Goal: Complete application form: Complete application form

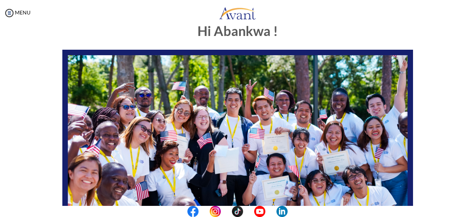
scroll to position [17, 0]
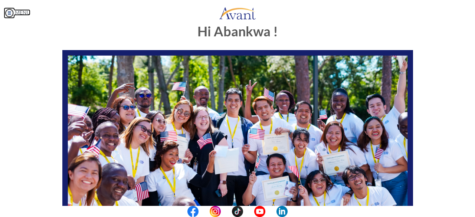
click at [10, 14] on img at bounding box center [9, 12] width 11 height 11
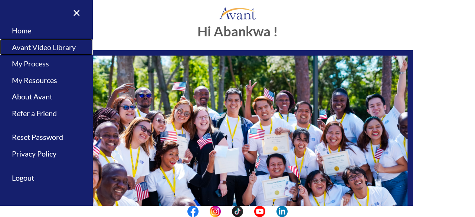
click at [57, 50] on link "Avant Video Library" at bounding box center [46, 47] width 93 height 17
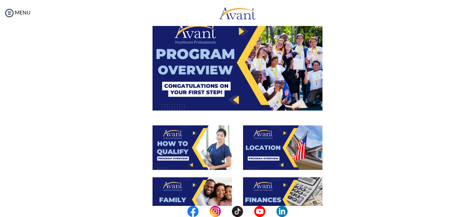
scroll to position [0, 0]
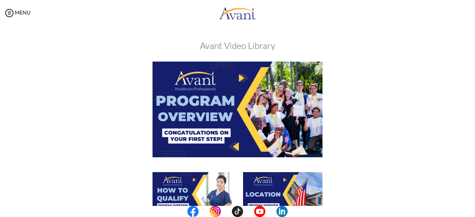
click at [231, 104] on img at bounding box center [238, 109] width 170 height 95
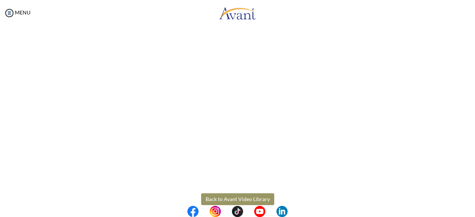
scroll to position [148, 0]
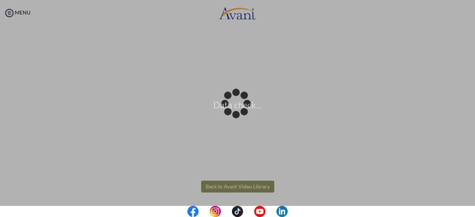
click at [240, 188] on body "Data check... Maintenance break. Please come back in 2 hours. MENU My Status Wh…" at bounding box center [237, 108] width 475 height 217
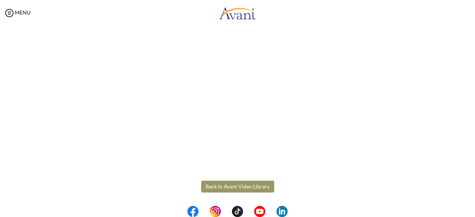
click at [220, 187] on button "Back to Avant Video Library" at bounding box center [237, 187] width 73 height 12
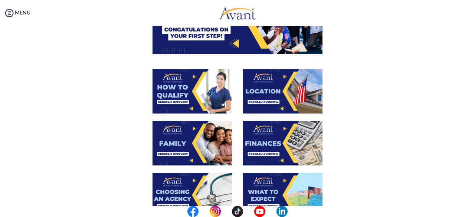
scroll to position [104, 0]
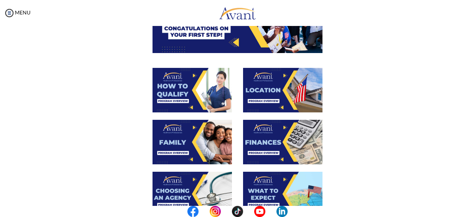
click at [181, 84] on img at bounding box center [192, 90] width 79 height 45
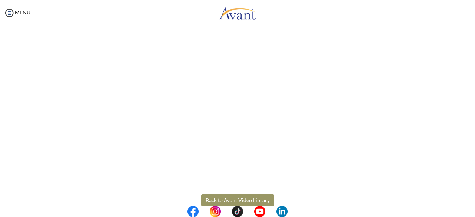
scroll to position [148, 0]
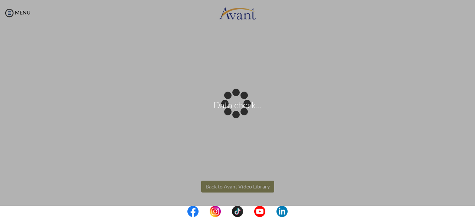
click at [252, 188] on body "Data check... Maintenance break. Please come back in 2 hours. MENU My Status Wh…" at bounding box center [237, 108] width 475 height 217
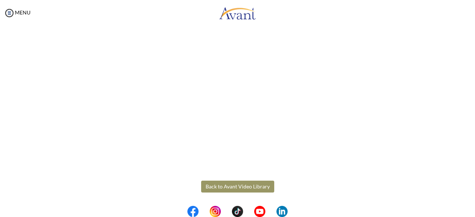
click at [222, 185] on button "Back to Avant Video Library" at bounding box center [237, 187] width 73 height 12
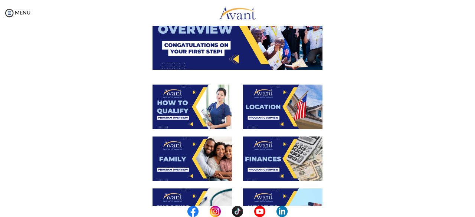
scroll to position [90, 0]
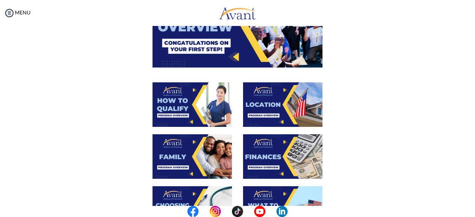
click at [198, 90] on img at bounding box center [192, 104] width 79 height 45
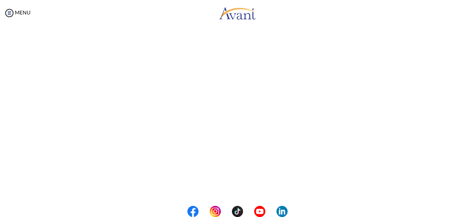
scroll to position [148, 0]
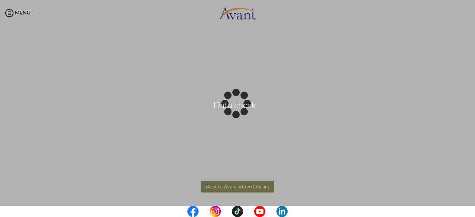
click at [261, 184] on body "Data check... Maintenance break. Please come back in 2 hours. MENU My Status Wh…" at bounding box center [237, 108] width 475 height 217
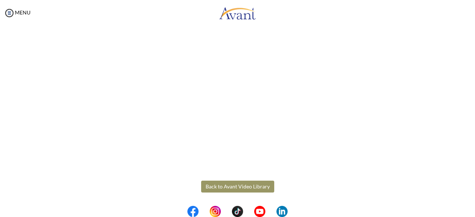
click at [261, 184] on button "Back to Avant Video Library" at bounding box center [237, 187] width 73 height 12
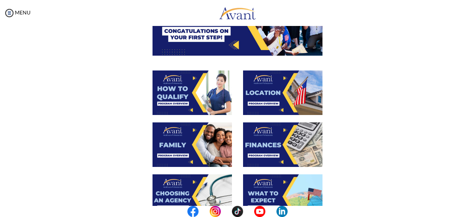
scroll to position [106, 0]
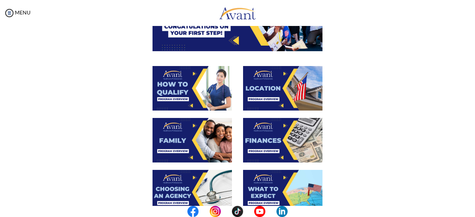
click at [166, 133] on img at bounding box center [192, 140] width 79 height 45
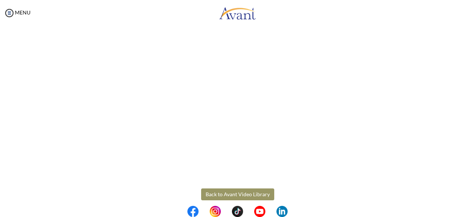
scroll to position [227, 0]
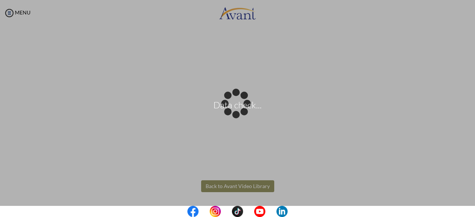
click at [237, 185] on body "Data check... Maintenance break. Please come back in 2 hours. MENU My Status Wh…" at bounding box center [237, 108] width 475 height 217
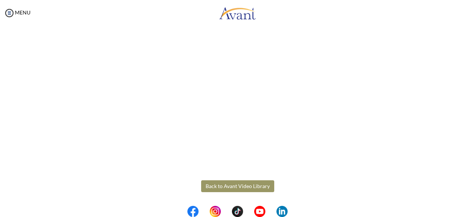
click at [237, 185] on button "Back to Avant Video Library" at bounding box center [237, 186] width 73 height 12
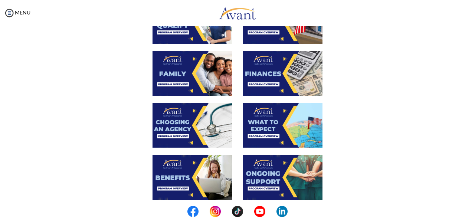
scroll to position [176, 0]
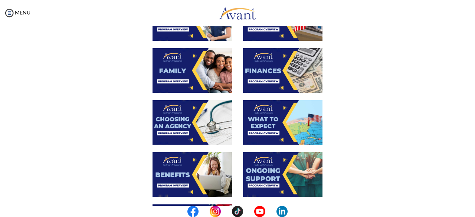
click at [176, 118] on img at bounding box center [192, 122] width 79 height 45
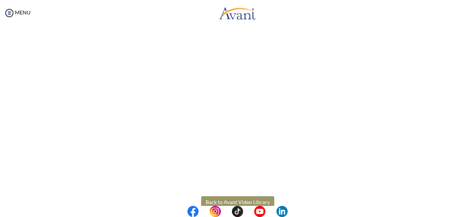
scroll to position [227, 0]
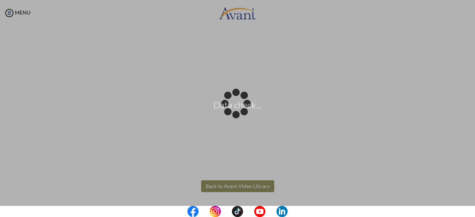
click at [266, 184] on body "Data check... Maintenance break. Please come back in 2 hours. MENU My Status Wh…" at bounding box center [237, 108] width 475 height 217
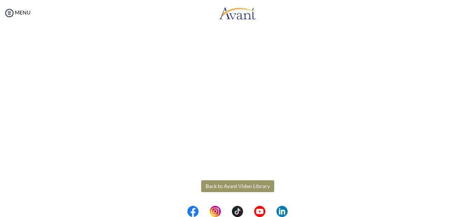
click at [266, 184] on button "Back to Avant Video Library" at bounding box center [237, 186] width 73 height 12
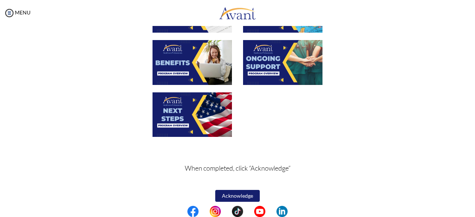
scroll to position [293, 0]
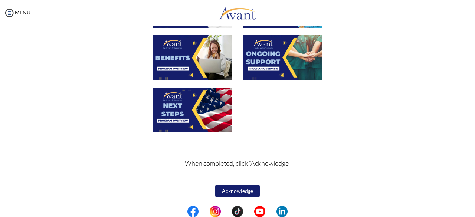
click at [170, 53] on img at bounding box center [192, 57] width 79 height 45
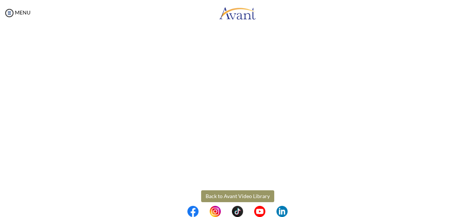
scroll to position [227, 0]
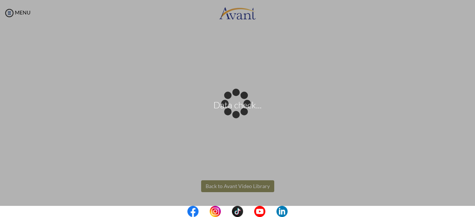
click at [232, 188] on body "Data check... Maintenance break. Please come back in 2 hours. MENU My Status Wh…" at bounding box center [237, 108] width 475 height 217
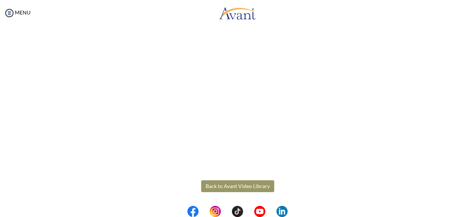
click at [232, 188] on button "Back to Avant Video Library" at bounding box center [237, 186] width 73 height 12
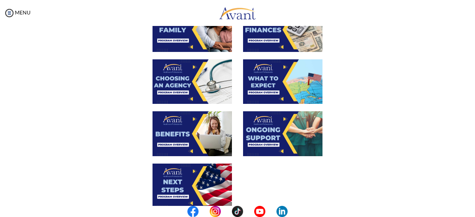
scroll to position [221, 0]
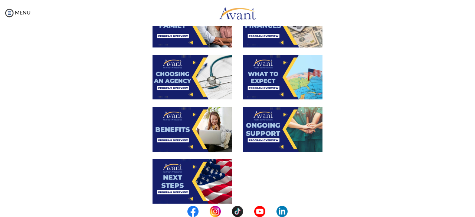
click at [171, 183] on img at bounding box center [192, 181] width 79 height 45
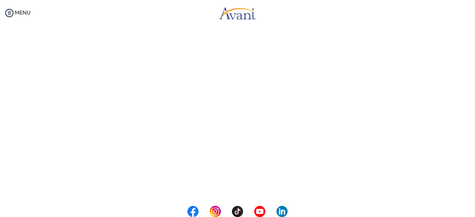
scroll to position [227, 0]
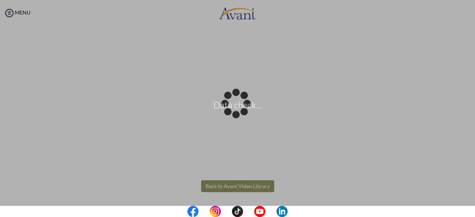
click at [222, 188] on body "Data check... Maintenance break. Please come back in 2 hours. MENU My Status Wh…" at bounding box center [237, 108] width 475 height 217
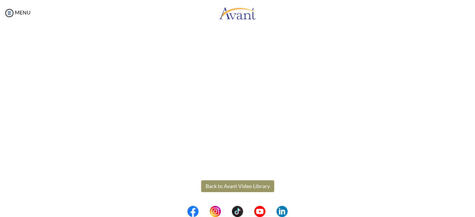
click at [222, 188] on button "Back to Avant Video Library" at bounding box center [237, 186] width 73 height 12
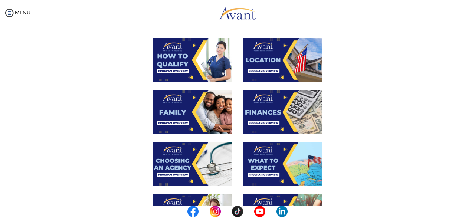
scroll to position [141, 0]
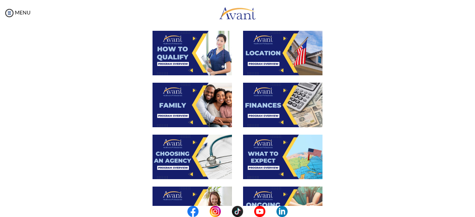
click at [290, 58] on img at bounding box center [282, 53] width 79 height 45
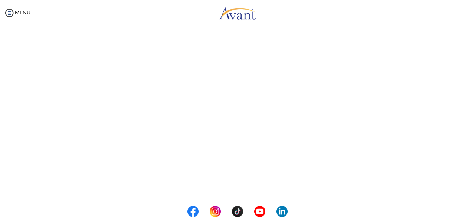
scroll to position [148, 0]
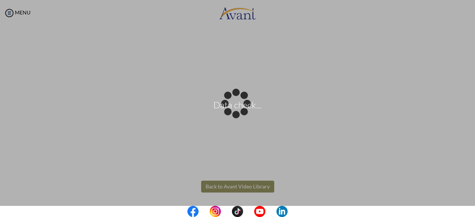
click at [261, 186] on body "Data check... Maintenance break. Please come back in 2 hours. MENU My Status Wh…" at bounding box center [237, 108] width 475 height 217
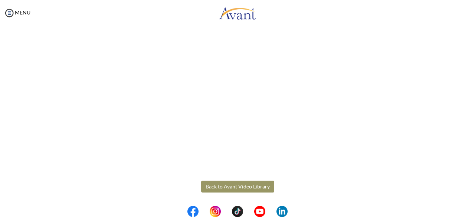
click at [261, 186] on button "Back to Avant Video Library" at bounding box center [237, 187] width 73 height 12
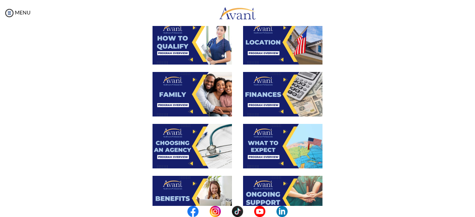
scroll to position [175, 0]
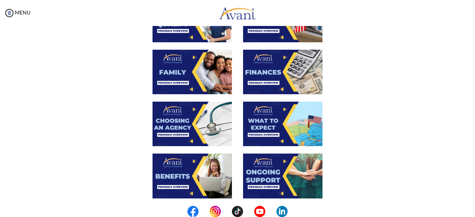
click at [283, 72] on img at bounding box center [282, 72] width 79 height 45
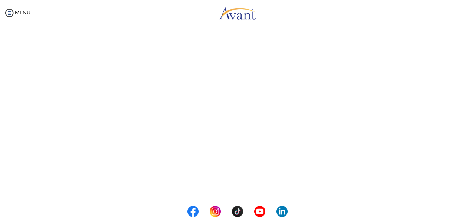
scroll to position [148, 0]
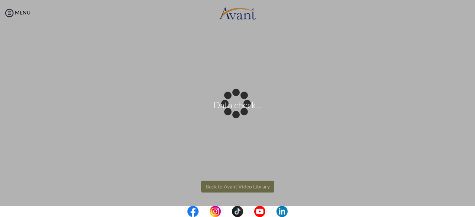
click at [244, 184] on body "Data check... Maintenance break. Please come back in 2 hours. MENU My Status Wh…" at bounding box center [237, 108] width 475 height 217
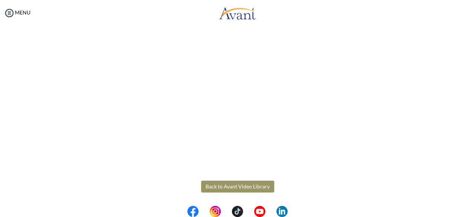
click at [244, 184] on button "Back to Avant Video Library" at bounding box center [237, 187] width 73 height 12
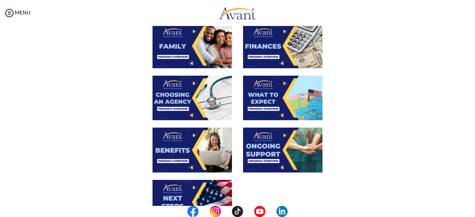
scroll to position [198, 0]
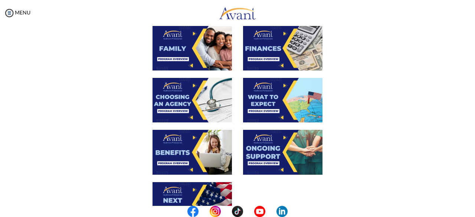
click at [278, 115] on img at bounding box center [282, 100] width 79 height 45
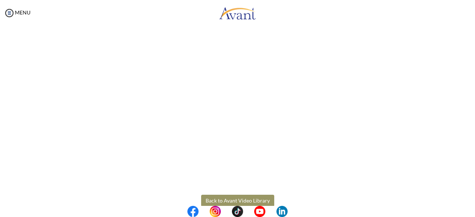
scroll to position [227, 0]
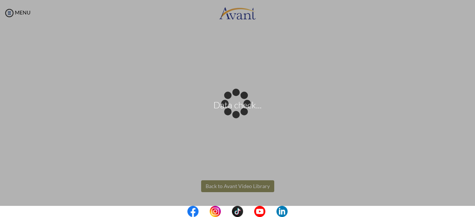
click at [258, 186] on body "Data check... Maintenance break. Please come back in 2 hours. MENU My Status Wh…" at bounding box center [237, 108] width 475 height 217
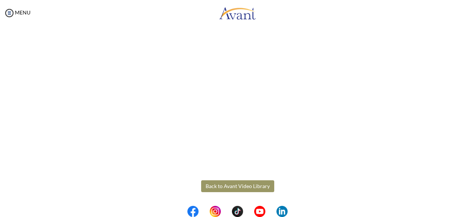
click at [258, 186] on button "Back to Avant Video Library" at bounding box center [237, 186] width 73 height 12
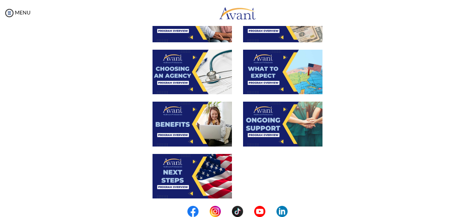
scroll to position [232, 0]
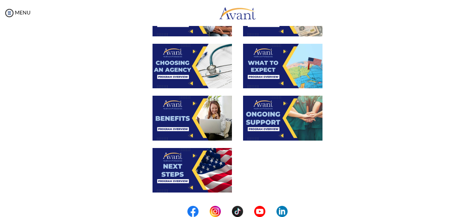
click at [286, 134] on img at bounding box center [282, 118] width 79 height 45
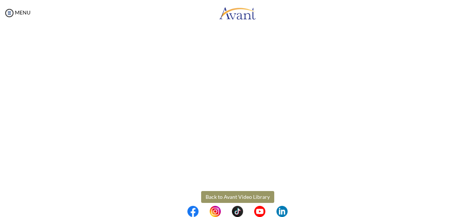
scroll to position [227, 0]
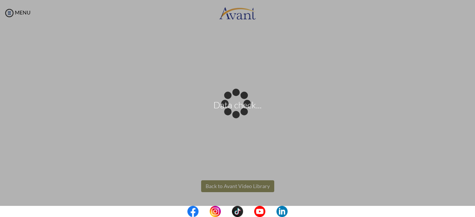
click at [253, 190] on body "Data check... Maintenance break. Please come back in 2 hours. MENU My Status Wh…" at bounding box center [237, 108] width 475 height 217
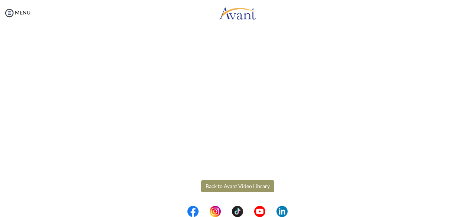
click at [253, 190] on button "Back to Avant Video Library" at bounding box center [237, 186] width 73 height 12
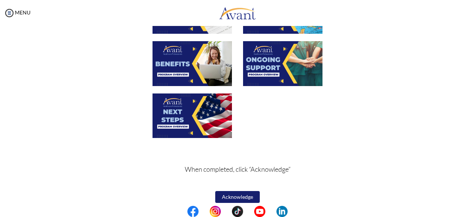
scroll to position [293, 0]
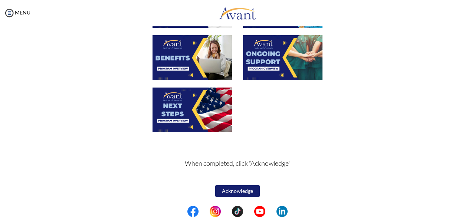
click at [241, 192] on button "Acknowledge" at bounding box center [237, 191] width 45 height 12
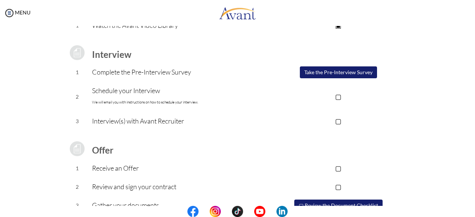
scroll to position [63, 0]
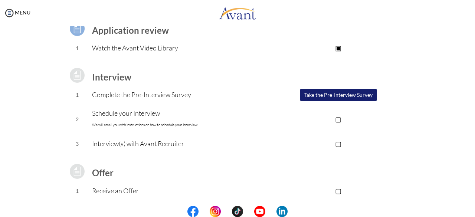
click at [337, 121] on p "▢" at bounding box center [338, 119] width 149 height 10
click at [337, 121] on p "▣" at bounding box center [338, 119] width 149 height 10
click at [326, 94] on button "Take the Pre-Interview Survey" at bounding box center [338, 95] width 77 height 12
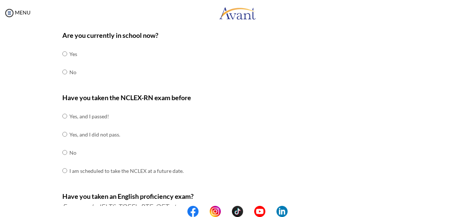
scroll to position [44, 0]
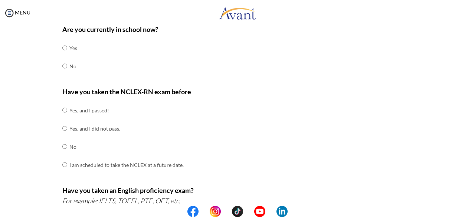
click at [67, 66] on td at bounding box center [68, 66] width 2 height 18
click at [62, 55] on input "radio" at bounding box center [64, 47] width 5 height 15
radio input "true"
click at [62, 118] on input "radio" at bounding box center [64, 110] width 5 height 15
radio input "true"
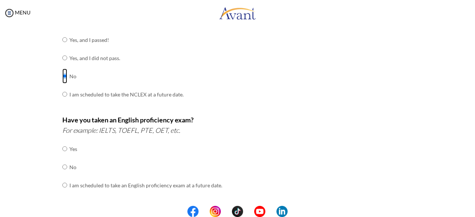
scroll to position [114, 0]
click at [63, 157] on input "radio" at bounding box center [64, 149] width 5 height 15
radio input "true"
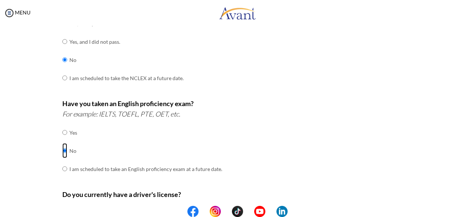
scroll to position [132, 0]
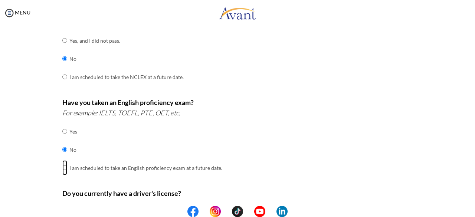
click at [62, 139] on input "radio" at bounding box center [64, 131] width 5 height 15
radio input "true"
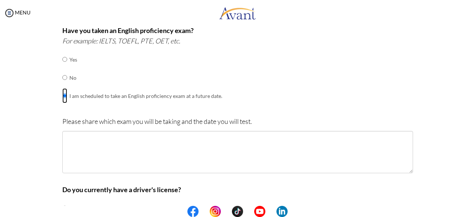
scroll to position [208, 0]
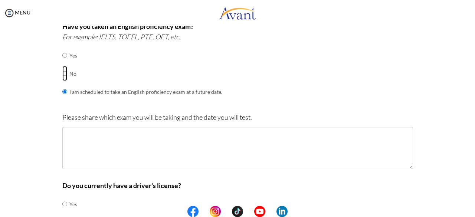
click at [62, 63] on input "radio" at bounding box center [64, 55] width 5 height 15
radio input "true"
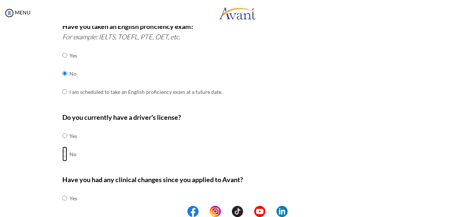
click at [62, 143] on input "radio" at bounding box center [64, 135] width 5 height 15
radio input "true"
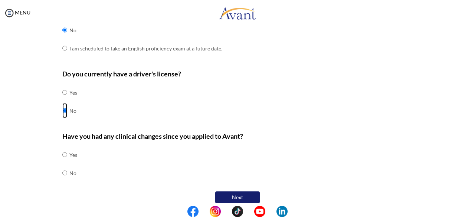
scroll to position [256, 0]
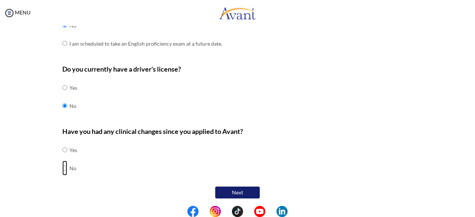
click at [62, 157] on input "radio" at bounding box center [64, 150] width 5 height 15
radio input "true"
click at [230, 188] on button "Next" at bounding box center [237, 193] width 45 height 12
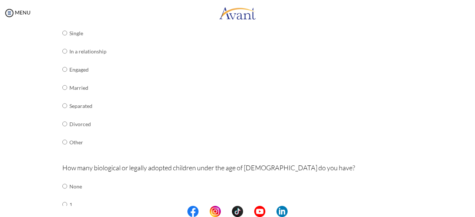
scroll to position [114, 0]
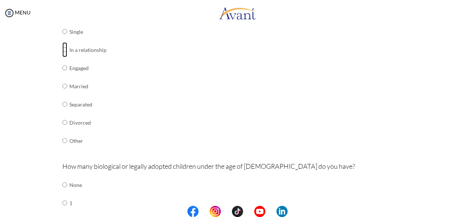
click at [62, 39] on input "radio" at bounding box center [64, 31] width 5 height 15
radio input "true"
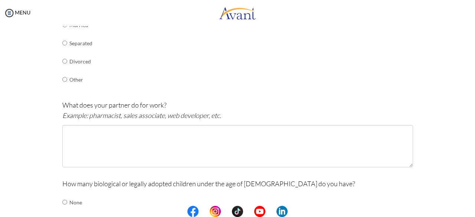
scroll to position [176, 0]
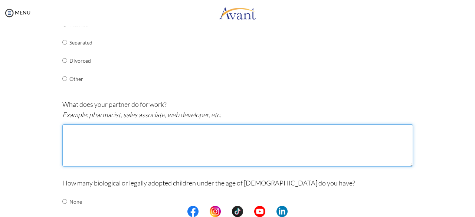
click at [117, 147] on textarea at bounding box center [237, 145] width 351 height 42
type textarea "A"
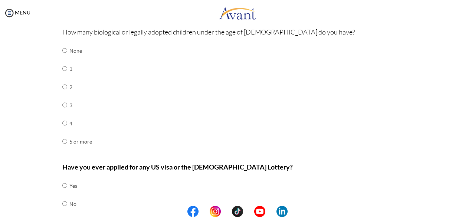
scroll to position [326, 0]
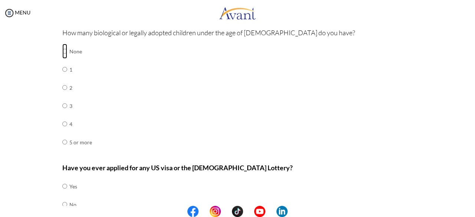
click at [62, 49] on input "radio" at bounding box center [64, 51] width 5 height 15
radio input "true"
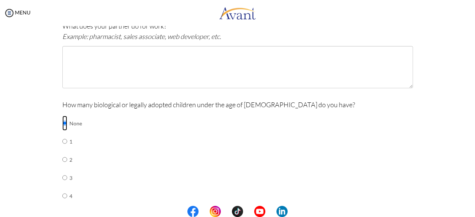
scroll to position [232, 0]
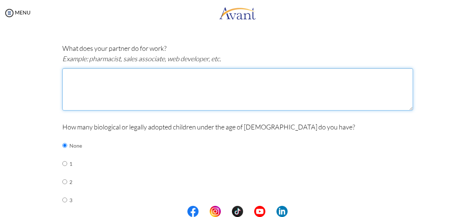
click at [183, 85] on textarea at bounding box center [237, 89] width 351 height 42
type textarea "a"
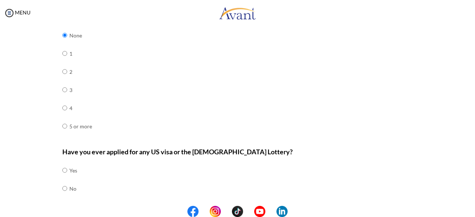
scroll to position [362, 0]
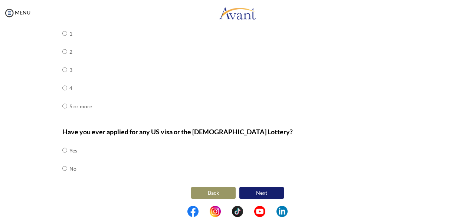
type textarea "A student"
click at [63, 148] on input "radio" at bounding box center [64, 150] width 5 height 15
radio input "true"
click at [267, 191] on button "Next" at bounding box center [261, 193] width 45 height 12
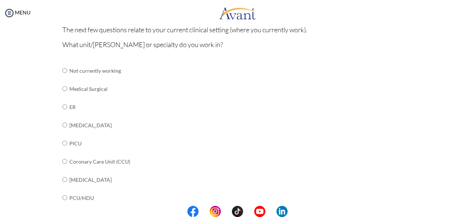
scroll to position [71, 0]
click at [63, 79] on input "radio" at bounding box center [64, 71] width 5 height 15
radio input "true"
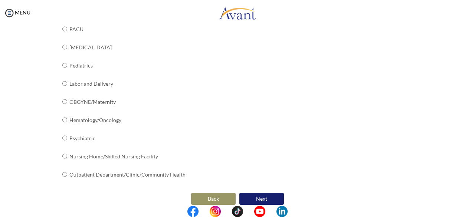
scroll to position [319, 0]
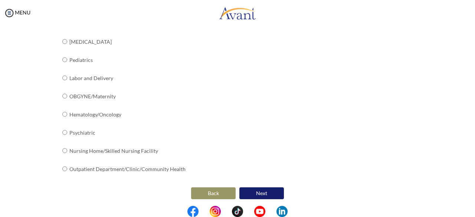
click at [262, 195] on button "Next" at bounding box center [261, 194] width 45 height 12
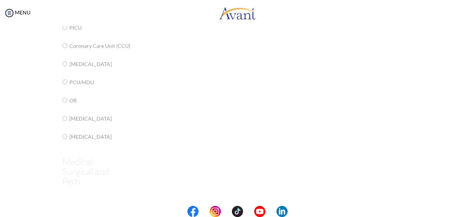
scroll to position [15, 0]
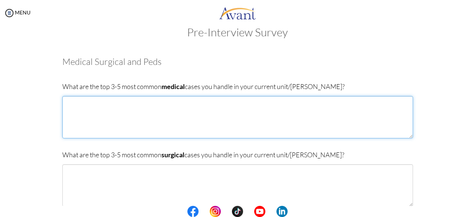
click at [89, 119] on textarea at bounding box center [237, 117] width 351 height 42
type textarea "h"
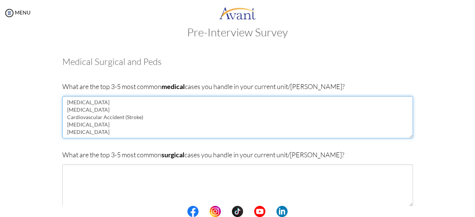
type textarea "[MEDICAL_DATA] [MEDICAL_DATA] Cardiovascular Accident (Stroke) [MEDICAL_DATA] […"
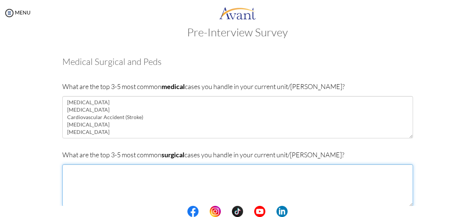
click at [86, 177] on textarea at bounding box center [237, 185] width 351 height 42
type textarea "h"
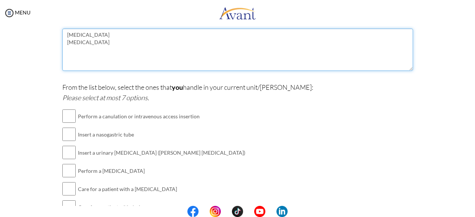
scroll to position [151, 0]
type textarea "[MEDICAL_DATA] [MEDICAL_DATA]"
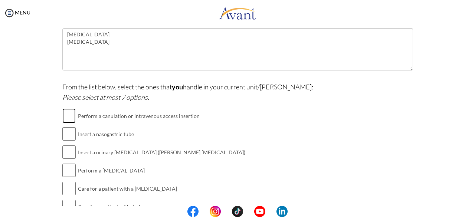
click at [65, 113] on input "checkbox" at bounding box center [68, 115] width 13 height 15
checkbox input "true"
click at [70, 154] on input "checkbox" at bounding box center [68, 152] width 13 height 15
checkbox input "true"
click at [67, 173] on input "checkbox" at bounding box center [68, 170] width 13 height 15
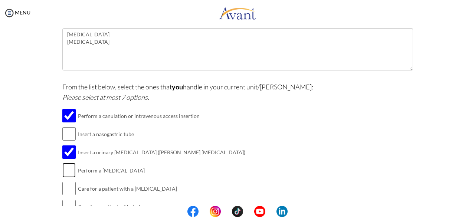
checkbox input "true"
click at [68, 187] on input "checkbox" at bounding box center [68, 188] width 13 height 15
checkbox input "true"
click at [66, 132] on input "checkbox" at bounding box center [68, 134] width 13 height 15
checkbox input "true"
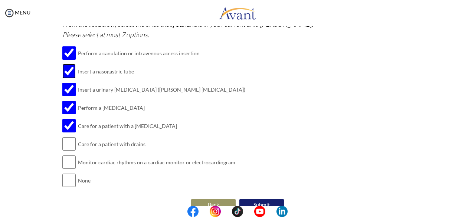
scroll to position [216, 0]
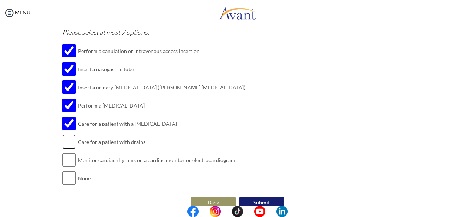
click at [63, 140] on input "checkbox" at bounding box center [68, 141] width 13 height 15
checkbox input "false"
click at [66, 161] on input "checkbox" at bounding box center [68, 160] width 13 height 15
checkbox input "true"
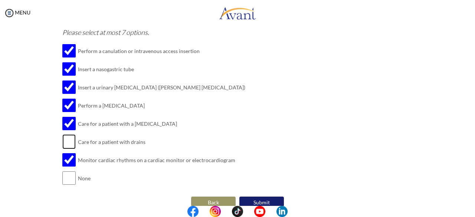
click at [71, 141] on input "checkbox" at bounding box center [68, 141] width 13 height 15
checkbox input "true"
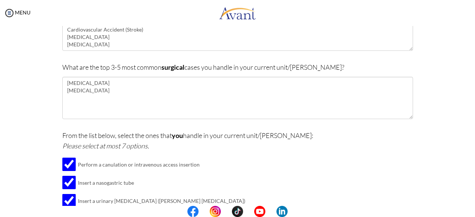
scroll to position [102, 0]
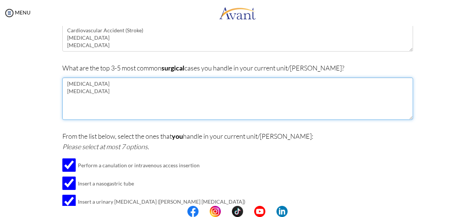
click at [107, 95] on textarea "[MEDICAL_DATA] [MEDICAL_DATA]" at bounding box center [237, 99] width 351 height 42
click at [97, 91] on textarea "[MEDICAL_DATA] [MEDICAL_DATA] [MEDICAL_DATA]" at bounding box center [237, 99] width 351 height 42
click at [94, 101] on textarea "[MEDICAL_DATA] [MEDICAL_DATA] [MEDICAL_DATA]" at bounding box center [237, 99] width 351 height 42
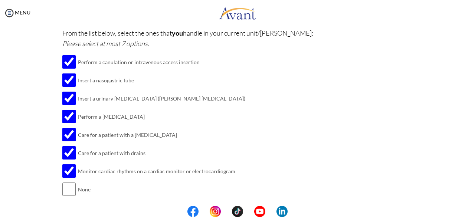
scroll to position [226, 0]
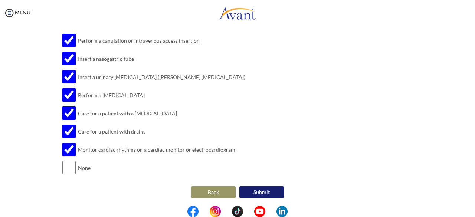
type textarea "[MEDICAL_DATA] [MEDICAL_DATA] [MEDICAL_DATA] and Amputations"
click at [276, 190] on button "Submit" at bounding box center [261, 192] width 45 height 12
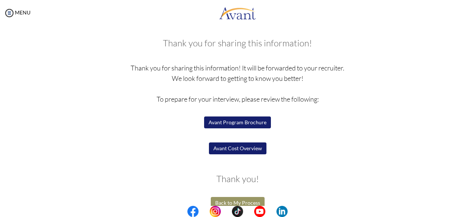
scroll to position [45, 0]
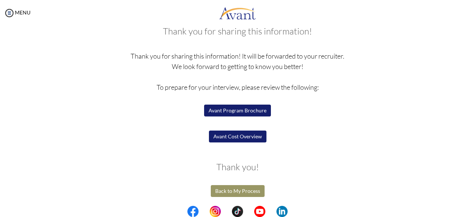
click at [242, 110] on button "Avant Program Brochure" at bounding box center [237, 111] width 67 height 12
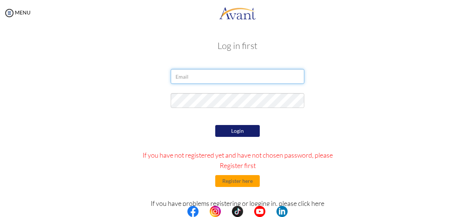
click at [219, 77] on input "email" at bounding box center [238, 76] width 134 height 15
type input "[EMAIL_ADDRESS][DOMAIN_NAME]"
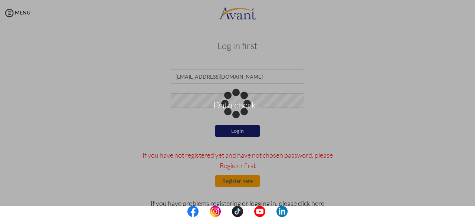
click at [237, 114] on div "Data check..." at bounding box center [237, 109] width 10 height 10
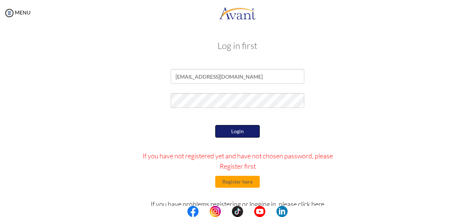
click at [237, 133] on button "Login" at bounding box center [237, 131] width 45 height 13
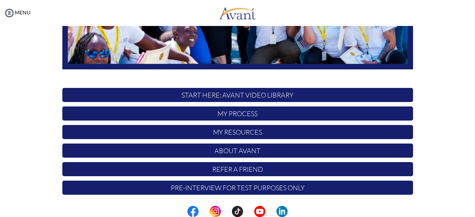
scroll to position [195, 0]
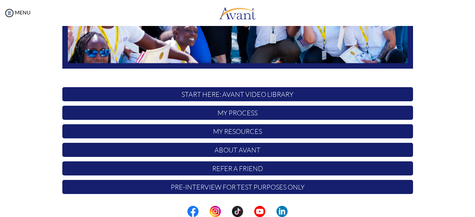
click at [396, 98] on p "START HERE: Avant Video Library" at bounding box center [237, 94] width 351 height 14
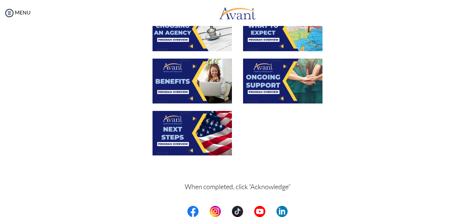
scroll to position [293, 0]
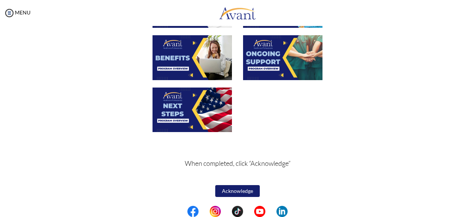
click at [241, 191] on button "Acknowledge" at bounding box center [237, 191] width 45 height 12
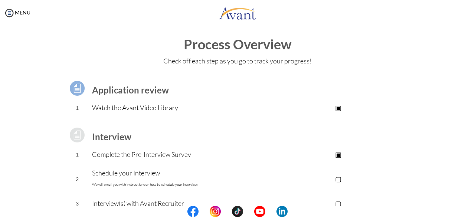
scroll to position [0, 0]
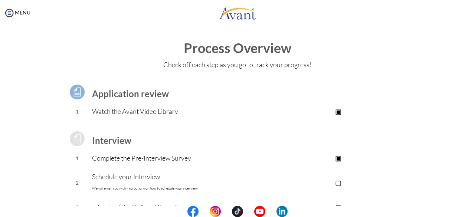
click at [134, 144] on h3 "Interview" at bounding box center [178, 141] width 172 height 10
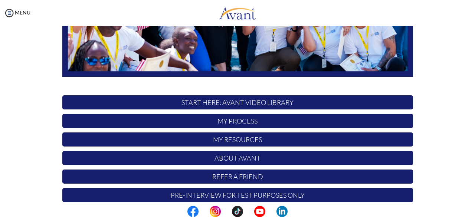
scroll to position [189, 0]
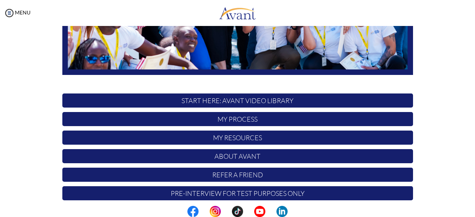
click at [273, 121] on p "My Process" at bounding box center [237, 119] width 351 height 14
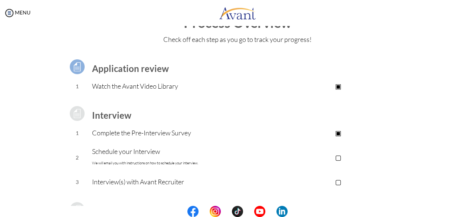
scroll to position [0, 0]
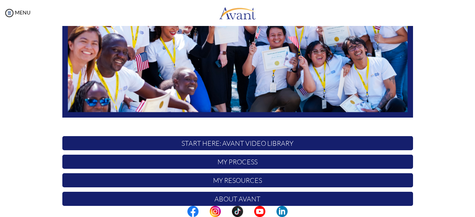
scroll to position [195, 0]
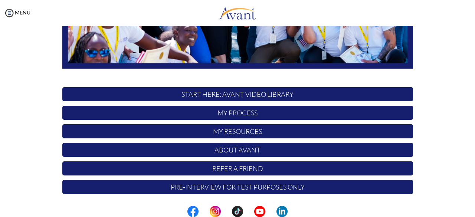
click at [301, 133] on p "My Resources" at bounding box center [237, 131] width 351 height 14
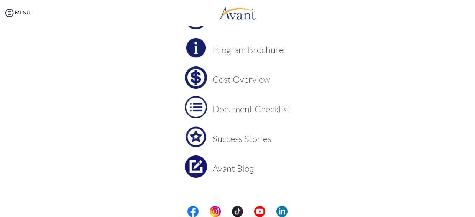
scroll to position [72, 0]
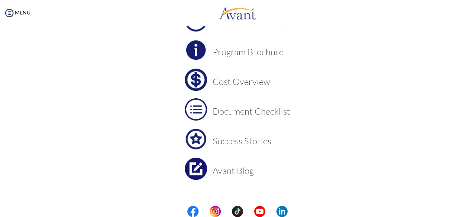
click at [234, 78] on h3 "Cost Overview" at bounding box center [252, 82] width 78 height 10
click at [218, 139] on h3 "Success Stories" at bounding box center [252, 141] width 78 height 10
click at [230, 170] on h3 "Avant Blog" at bounding box center [252, 171] width 78 height 10
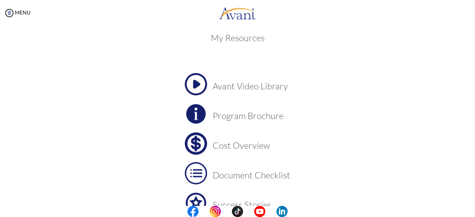
scroll to position [0, 0]
